Goal: Task Accomplishment & Management: Complete application form

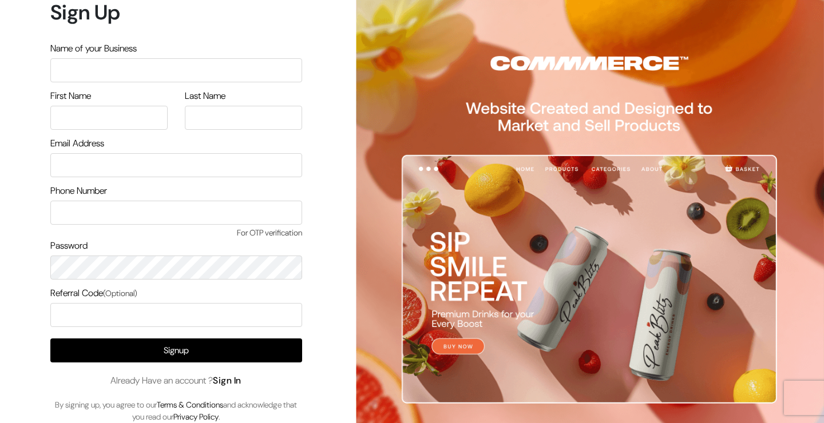
click at [231, 384] on link "Sign In" at bounding box center [227, 381] width 29 height 12
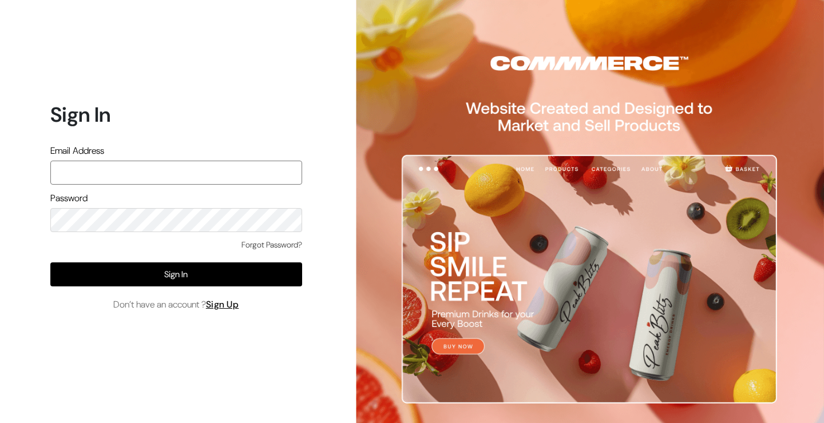
type input "nirmal@outdoinc.com"
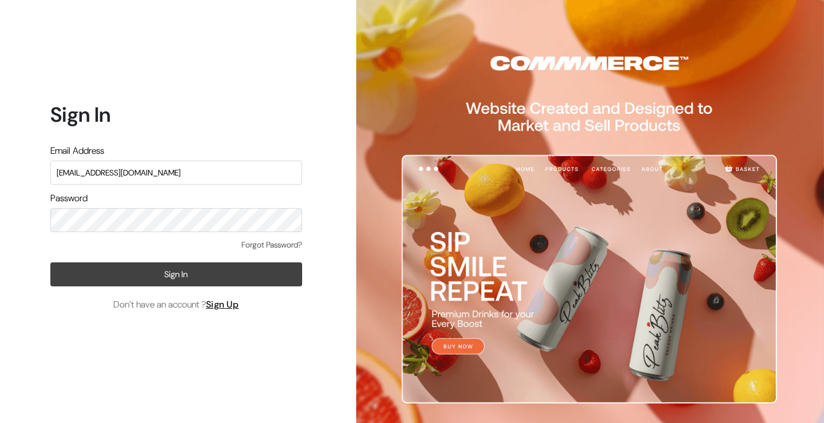
click at [176, 274] on button "Sign In" at bounding box center [176, 275] width 252 height 24
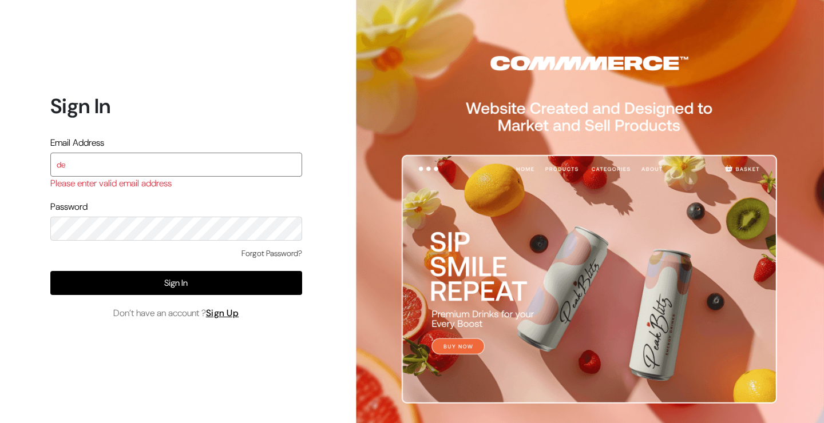
type input "demo@outdocart.in"
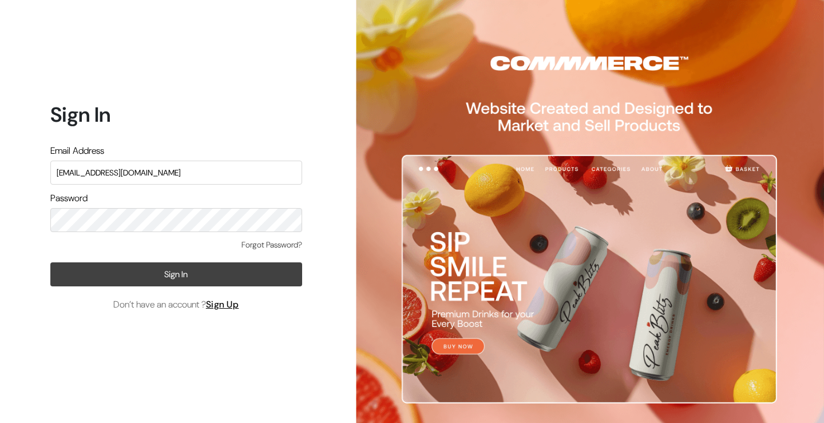
click at [192, 275] on button "Sign In" at bounding box center [176, 275] width 252 height 24
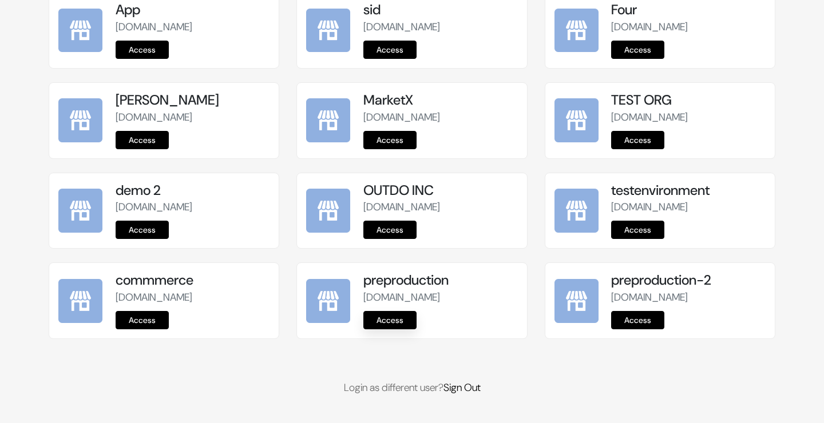
scroll to position [1445, 0]
click at [398, 321] on link "Access" at bounding box center [389, 320] width 53 height 18
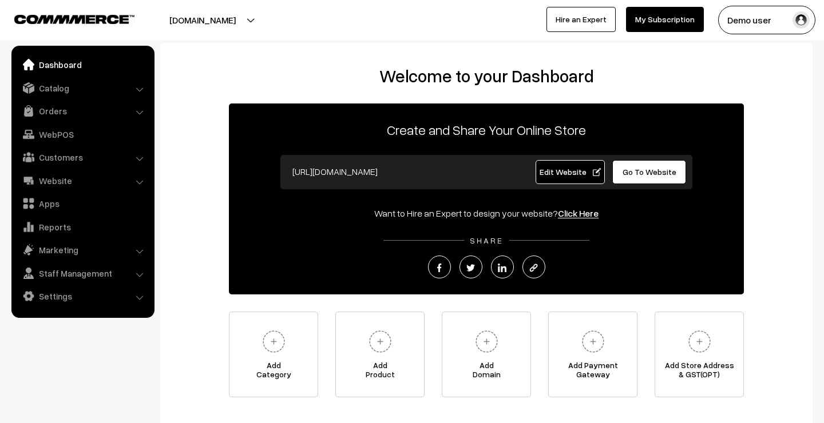
click at [747, 22] on button "Demo user" at bounding box center [766, 20] width 97 height 29
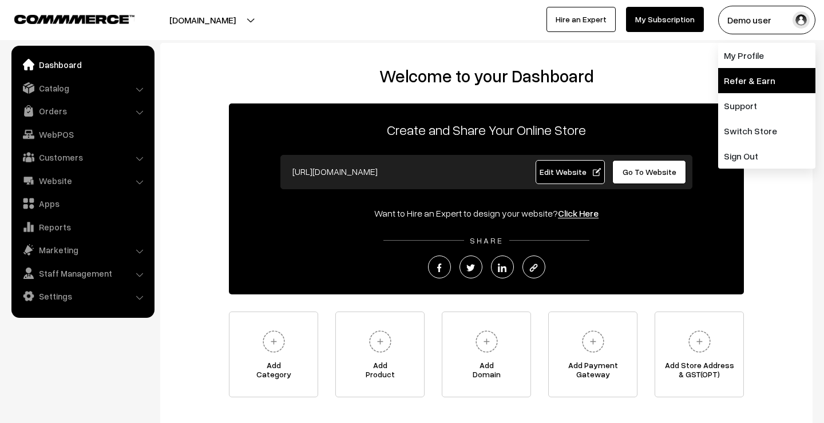
click at [737, 86] on link "Refer & Earn" at bounding box center [766, 80] width 97 height 25
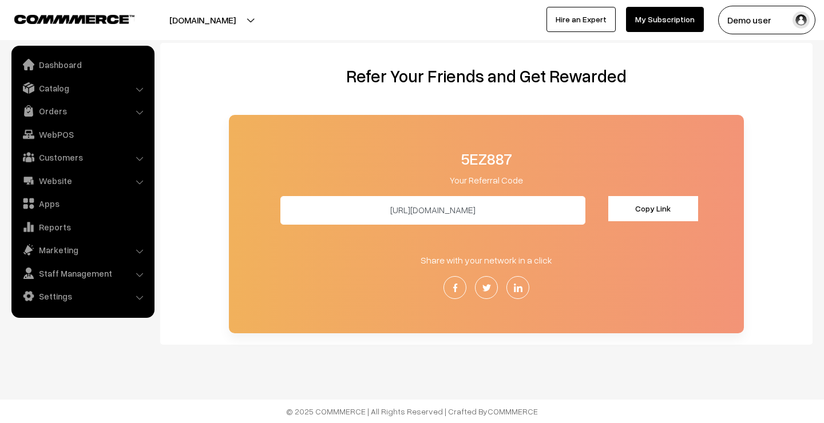
click at [514, 209] on input "https://c3mrce.in/r/5EZ887" at bounding box center [432, 210] width 305 height 29
click at [786, 23] on button "Demo user" at bounding box center [766, 20] width 97 height 29
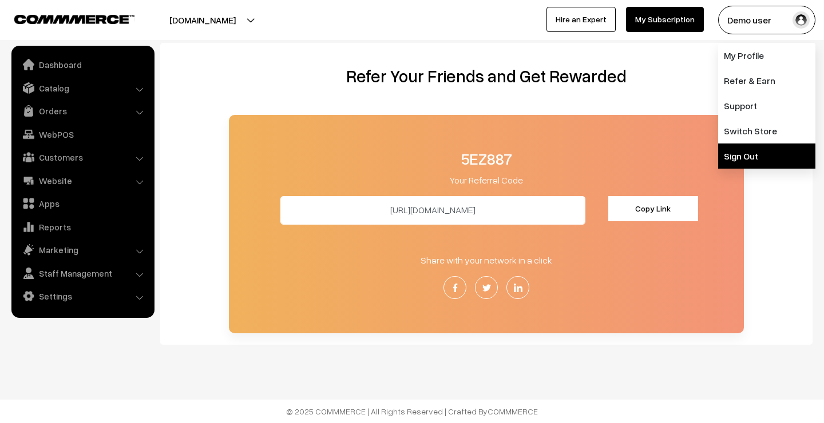
click at [775, 148] on link "Sign Out" at bounding box center [766, 156] width 97 height 25
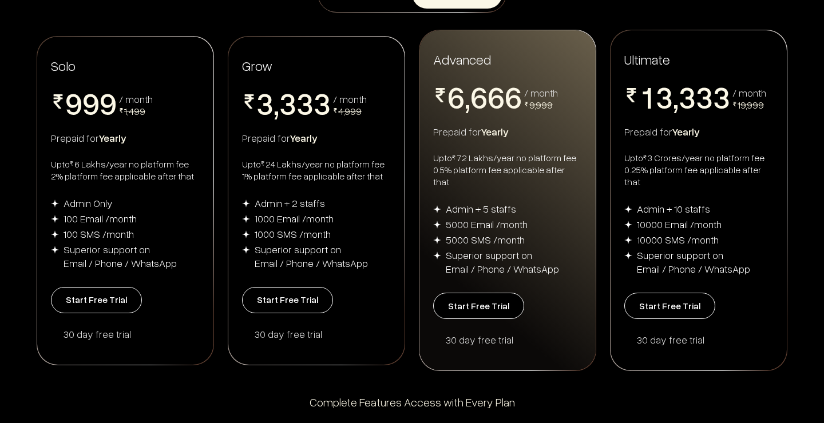
scroll to position [232, 0]
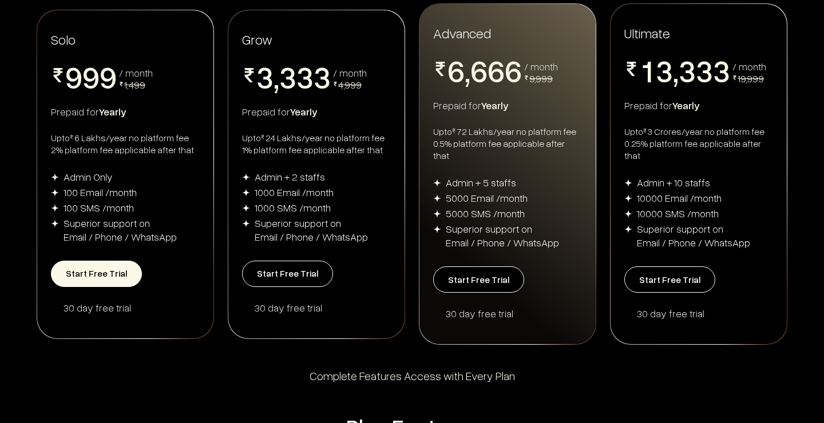
click at [92, 271] on button "Start Free Trial" at bounding box center [96, 274] width 91 height 26
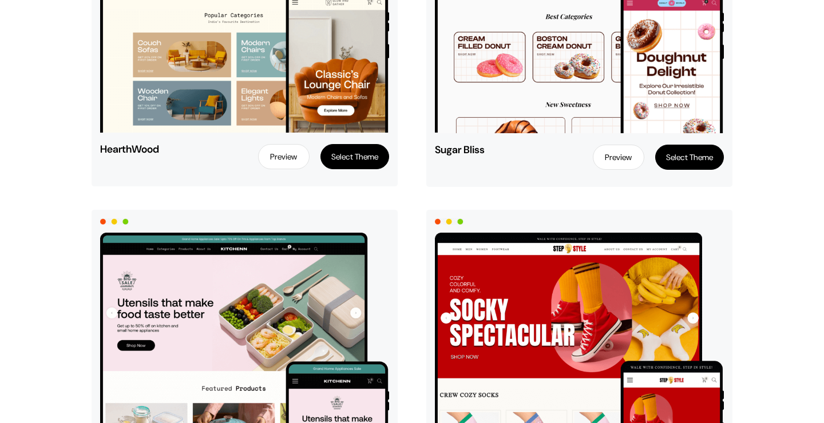
scroll to position [141, 0]
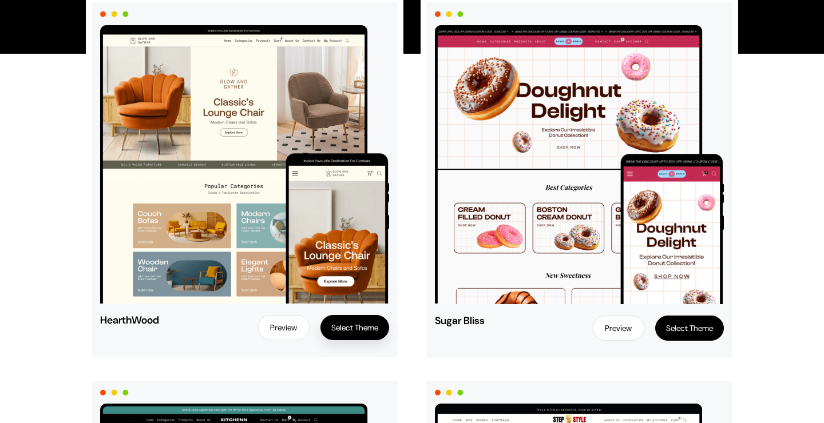
click at [363, 327] on button "Select Theme" at bounding box center [354, 327] width 69 height 25
